Goal: Find specific page/section: Find specific page/section

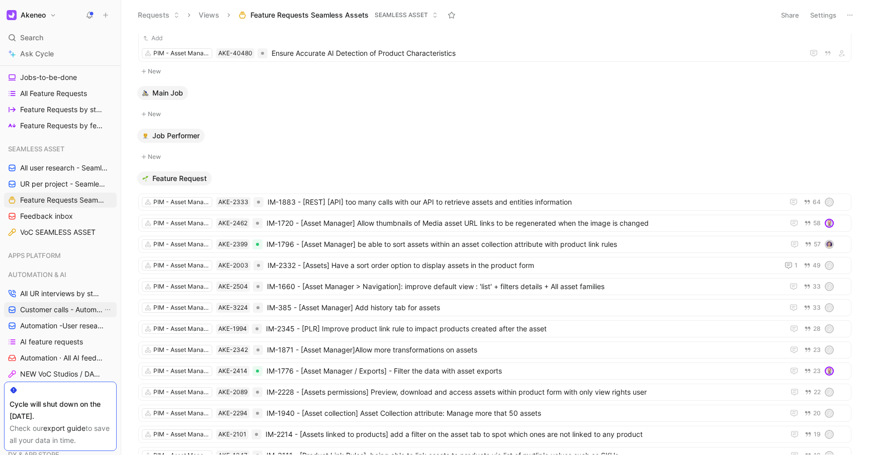
scroll to position [299, 0]
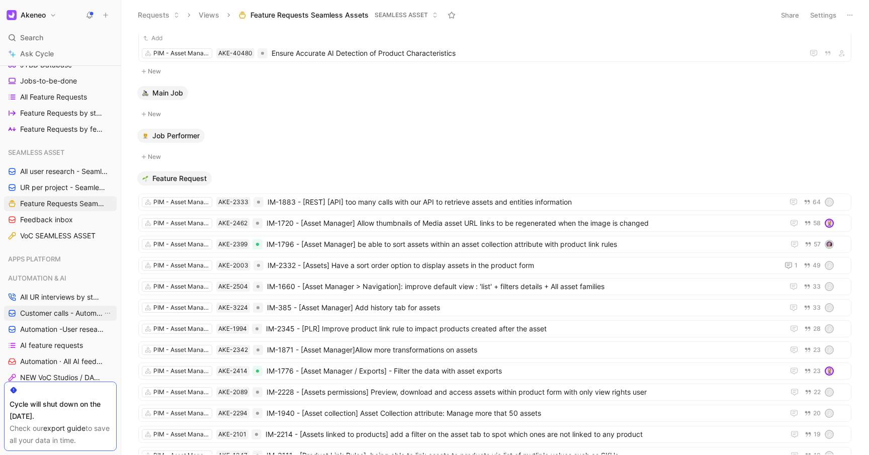
click at [64, 314] on span "Customer calls - Automation ([PERSON_NAME])" at bounding box center [61, 313] width 83 height 10
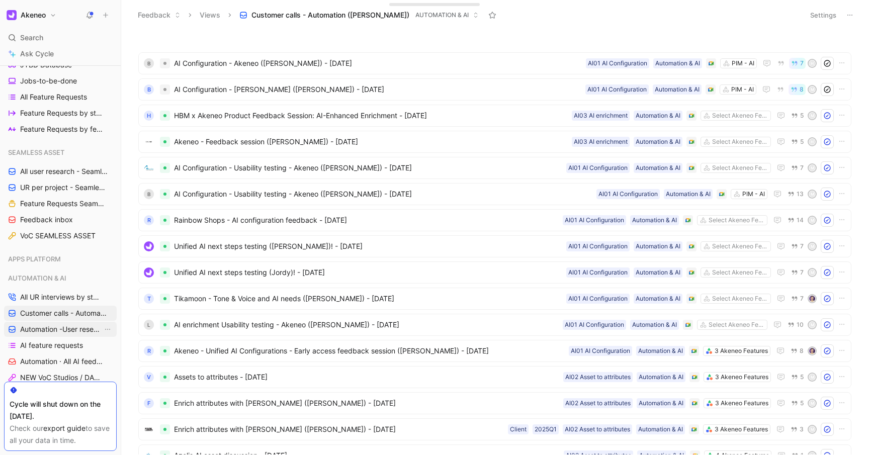
click at [62, 334] on span "Automation -User research per project" at bounding box center [61, 329] width 83 height 10
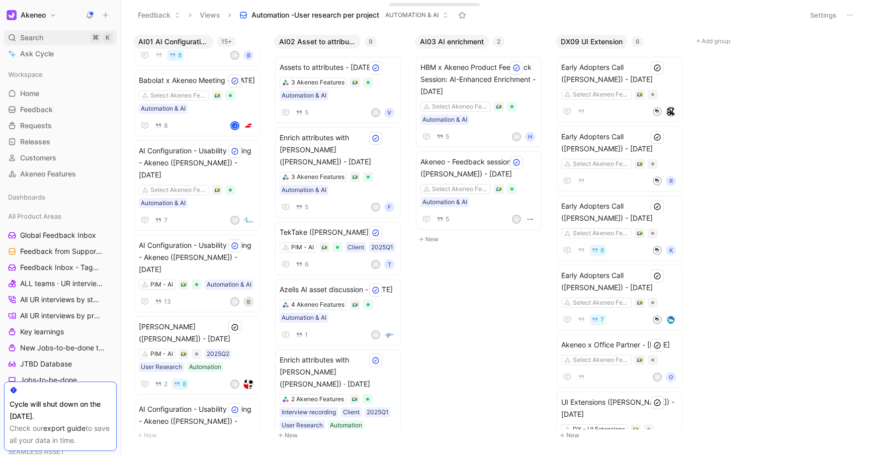
click at [32, 35] on span "Search" at bounding box center [31, 38] width 23 height 12
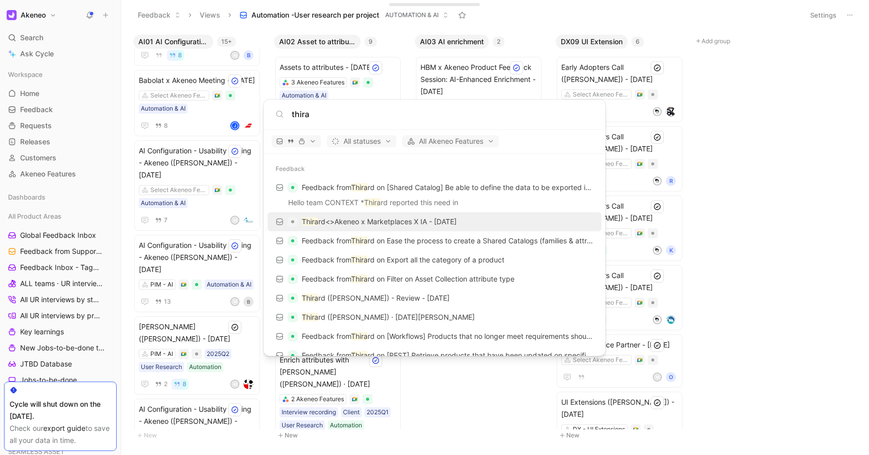
type input "thira"
click at [453, 223] on p "Thira rd<>Akeneo x Marketplaces X IA - [DATE]" at bounding box center [379, 222] width 155 height 12
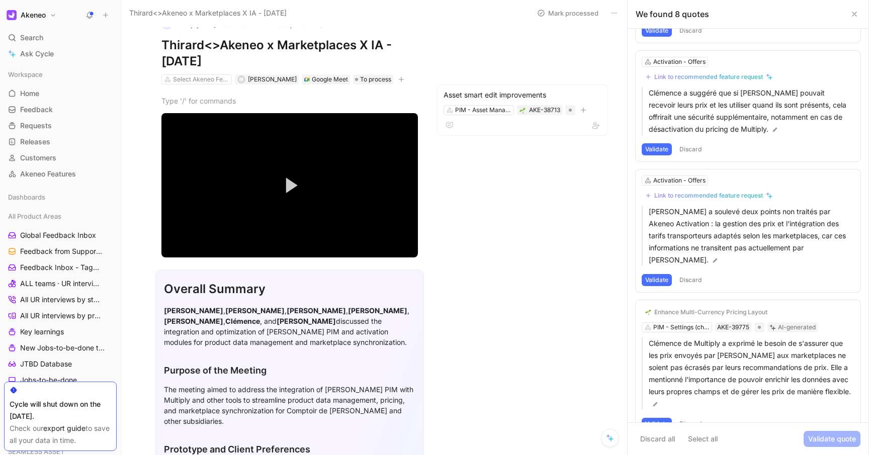
scroll to position [606, 0]
